Goal: Navigation & Orientation: Understand site structure

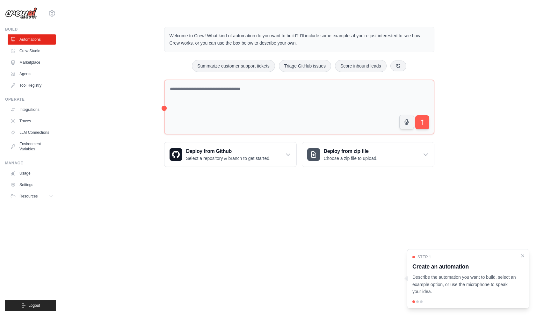
click at [288, 210] on body "molddu@gmail.com Settings Build Automations Crew Studio" at bounding box center [268, 158] width 537 height 316
click at [39, 51] on link "Crew Studio" at bounding box center [32, 51] width 48 height 10
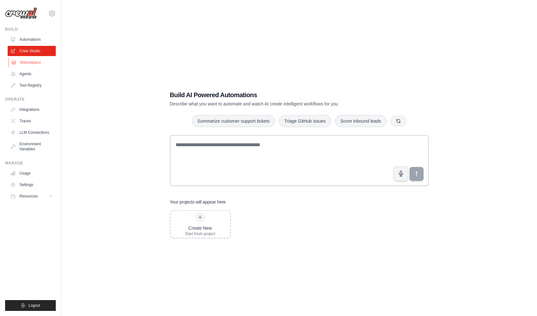
click at [30, 65] on link "Marketplace" at bounding box center [32, 62] width 48 height 10
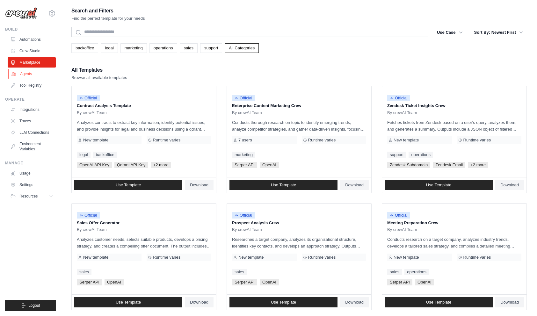
click at [29, 77] on link "Agents" at bounding box center [32, 74] width 48 height 10
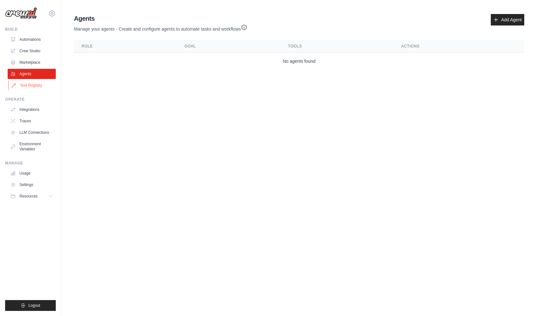
click at [28, 86] on link "Tool Registry" at bounding box center [32, 85] width 48 height 10
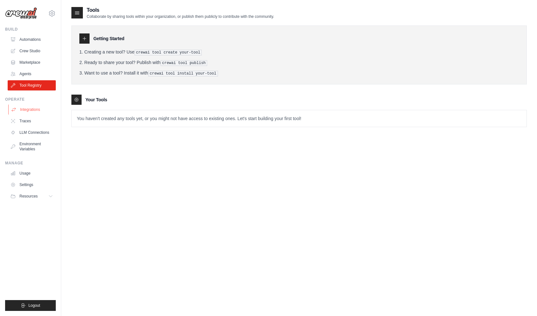
click at [27, 111] on link "Integrations" at bounding box center [32, 109] width 48 height 10
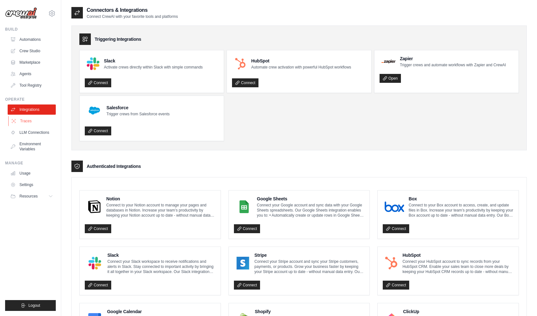
click at [27, 123] on link "Traces" at bounding box center [32, 121] width 48 height 10
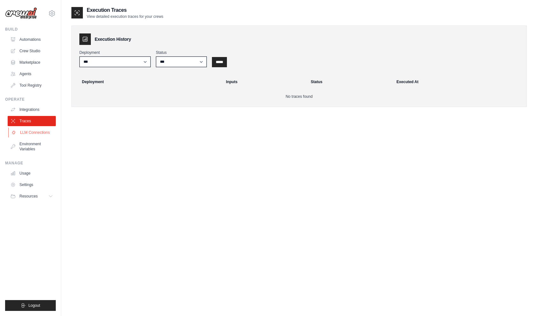
click at [27, 133] on link "LLM Connections" at bounding box center [32, 132] width 48 height 10
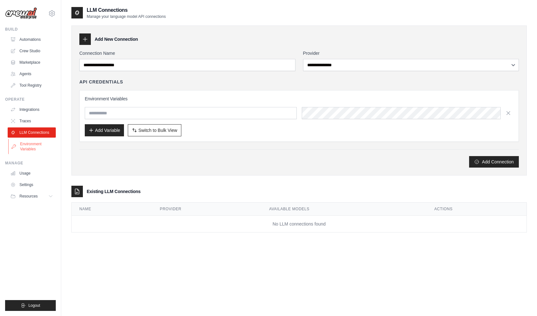
click at [27, 147] on link "Environment Variables" at bounding box center [32, 146] width 48 height 15
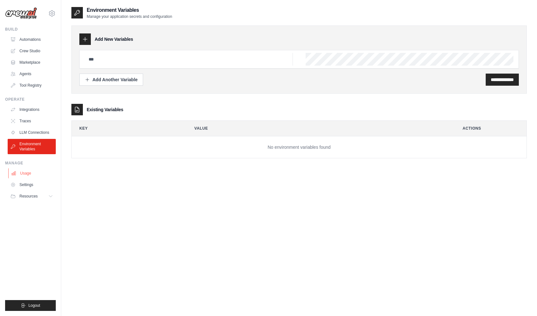
click at [23, 173] on link "Usage" at bounding box center [32, 173] width 48 height 10
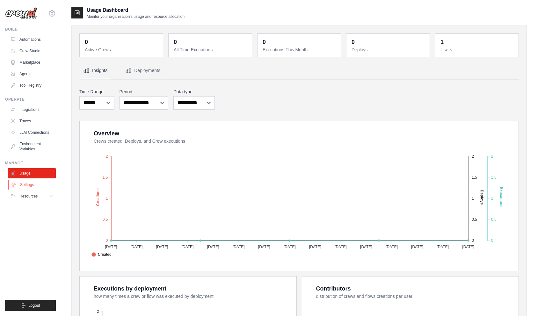
click at [23, 187] on link "Settings" at bounding box center [32, 185] width 48 height 10
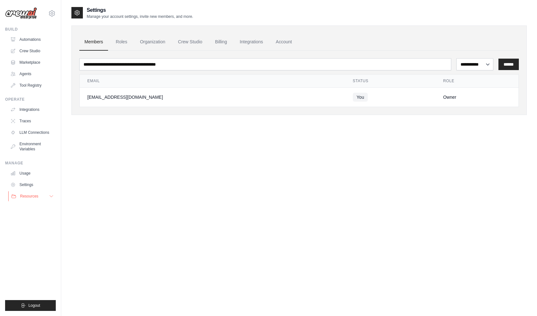
click at [23, 197] on span "Resources" at bounding box center [29, 196] width 18 height 5
click at [120, 44] on link "Roles" at bounding box center [122, 41] width 22 height 17
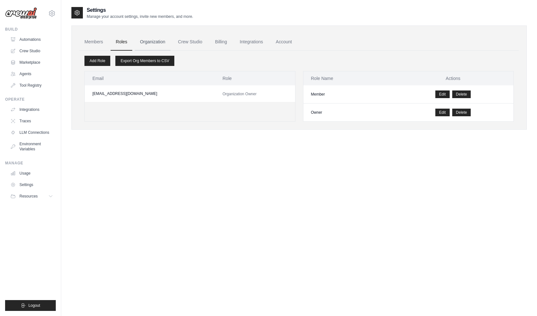
click at [147, 42] on link "Organization" at bounding box center [152, 41] width 35 height 17
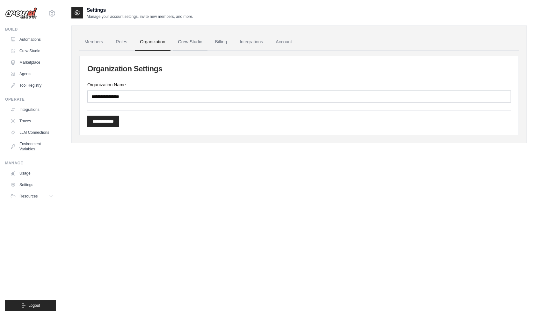
click at [185, 42] on link "Crew Studio" at bounding box center [190, 41] width 34 height 17
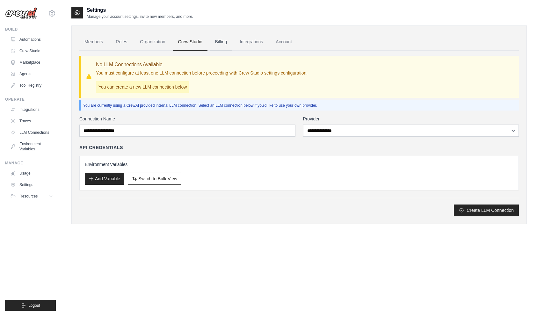
click at [223, 43] on link "Billing" at bounding box center [221, 41] width 22 height 17
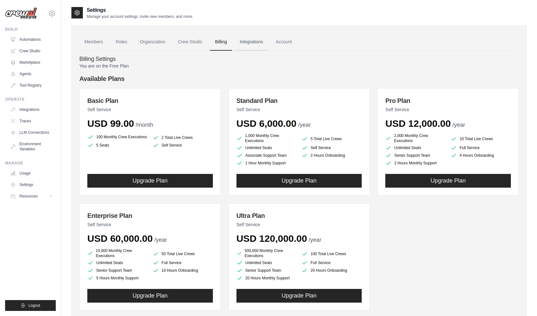
click at [242, 44] on link "Integrations" at bounding box center [250, 41] width 33 height 17
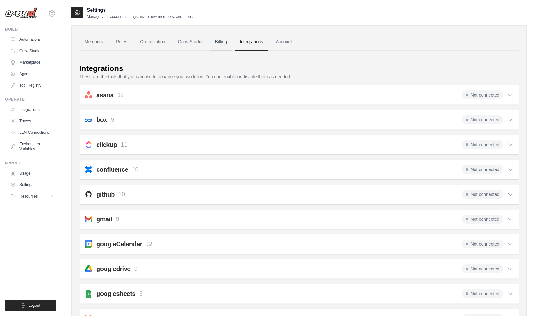
click at [218, 45] on link "Billing" at bounding box center [221, 41] width 22 height 17
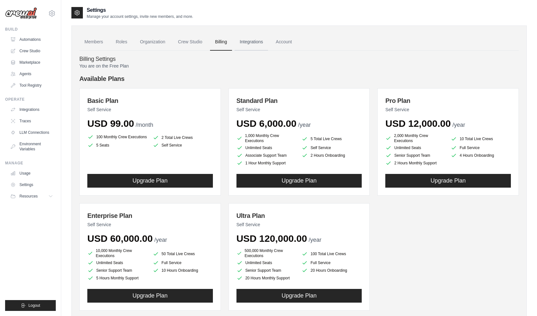
click at [236, 47] on link "Integrations" at bounding box center [250, 41] width 33 height 17
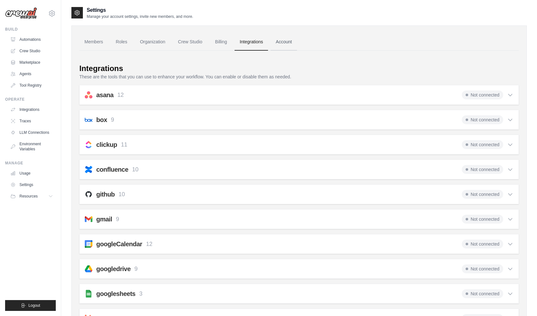
click at [274, 46] on link "Account" at bounding box center [283, 41] width 26 height 17
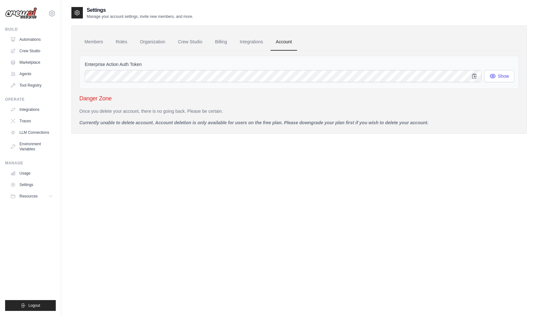
click at [153, 218] on div "Settings Manage your account settings, invite new members, and more. Members Ro…" at bounding box center [298, 164] width 455 height 316
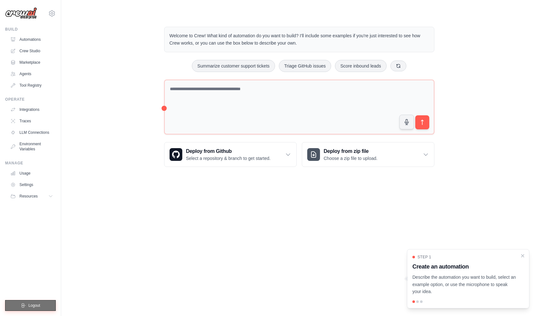
click at [32, 304] on span "Logout" at bounding box center [34, 305] width 12 height 5
